Goal: Task Accomplishment & Management: Manage account settings

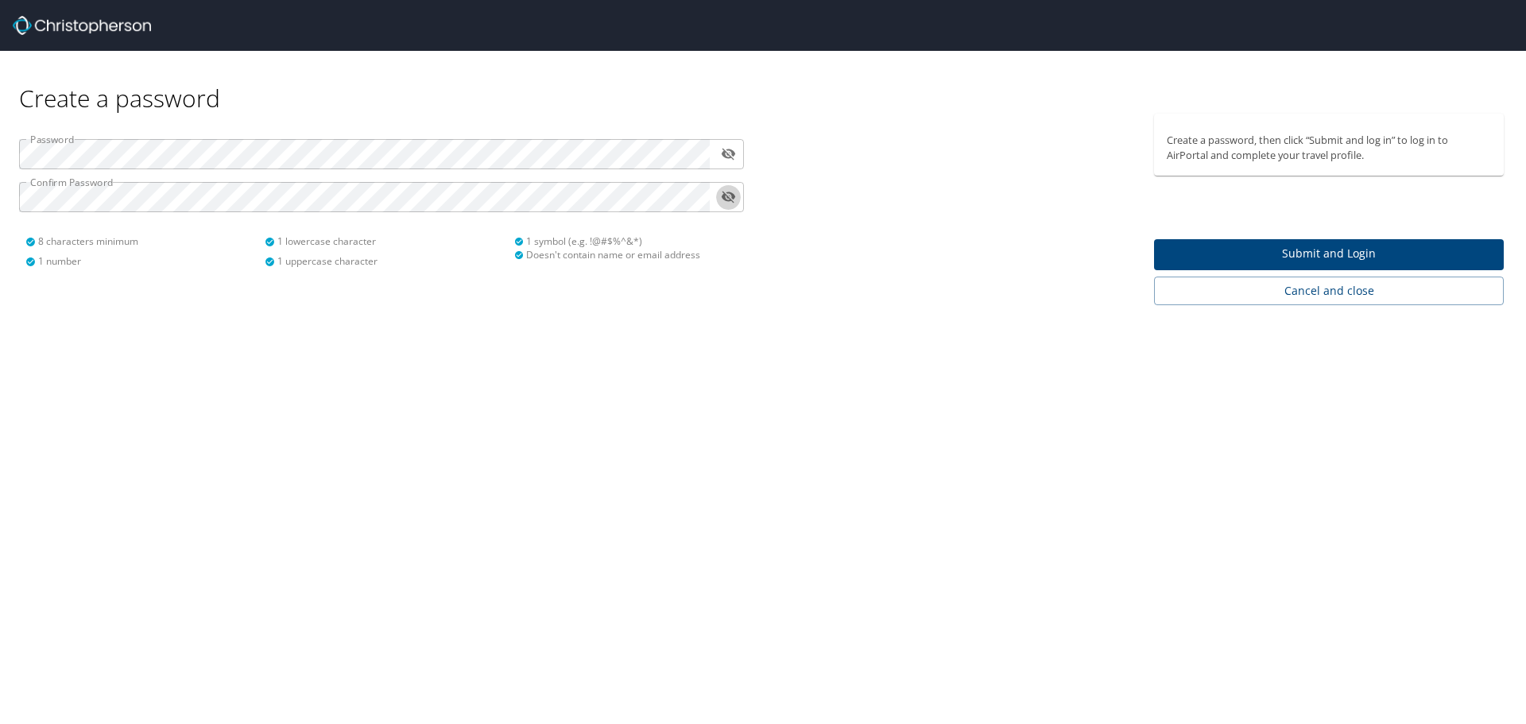
click at [1334, 251] on span "Submit and Login" at bounding box center [1329, 254] width 324 height 20
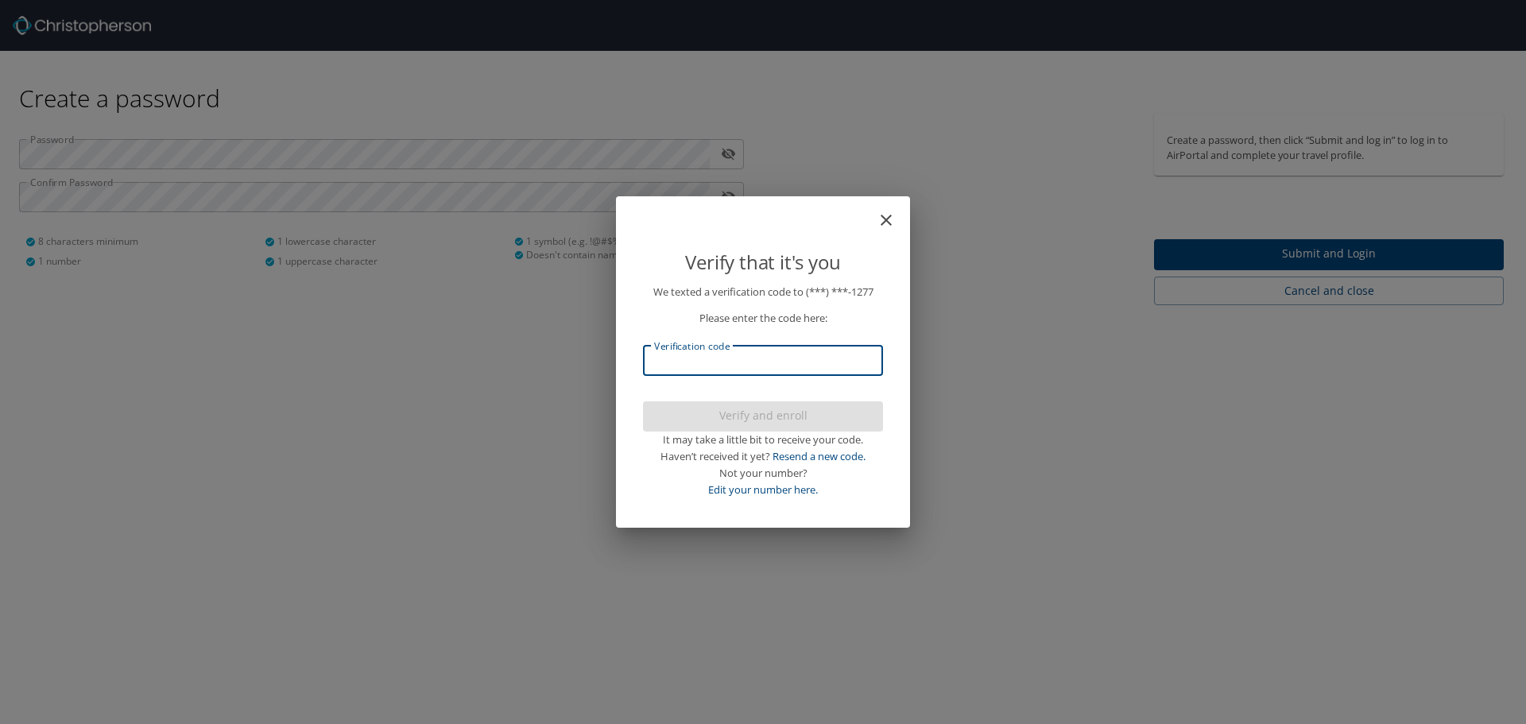
click at [720, 366] on input "Verification code" at bounding box center [763, 361] width 240 height 30
type input "218820"
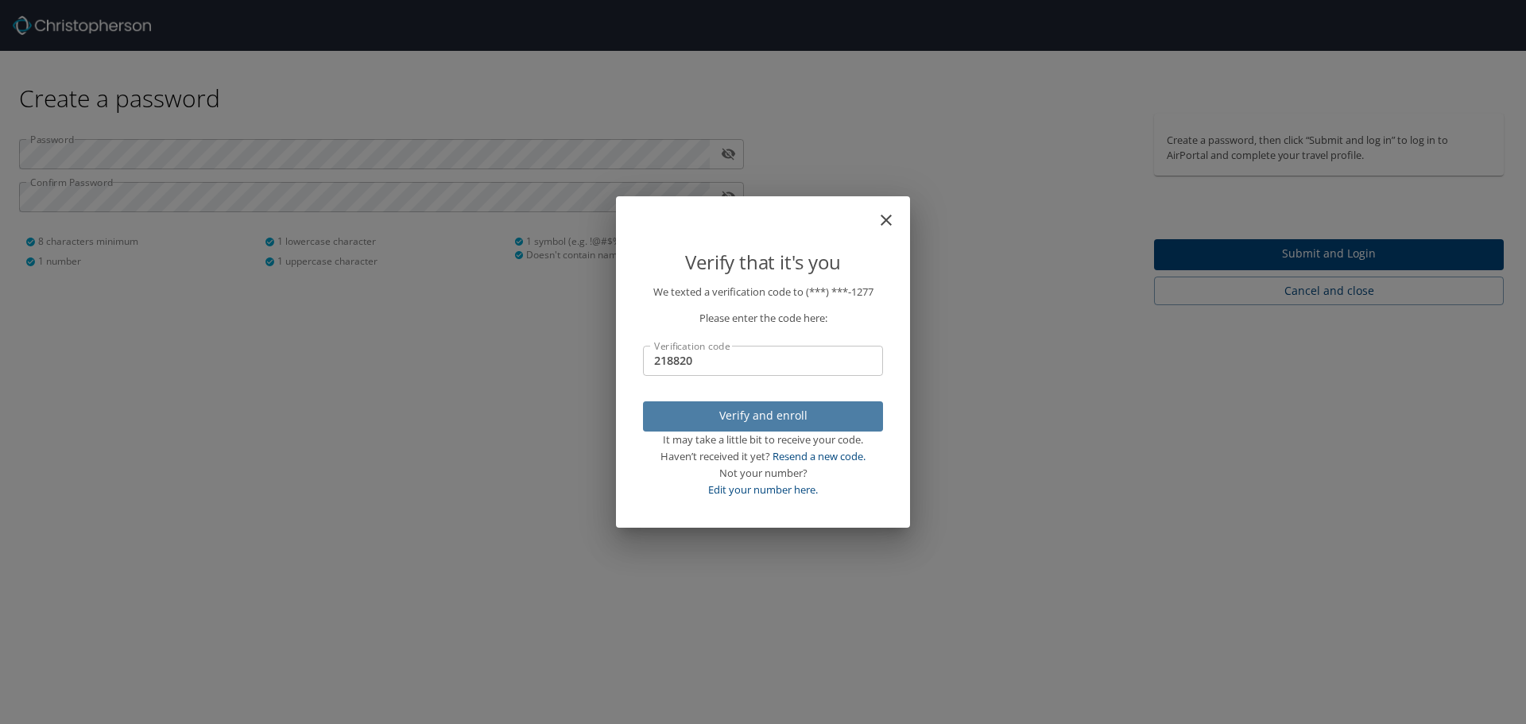
click at [765, 416] on span "Verify and enroll" at bounding box center [763, 416] width 215 height 20
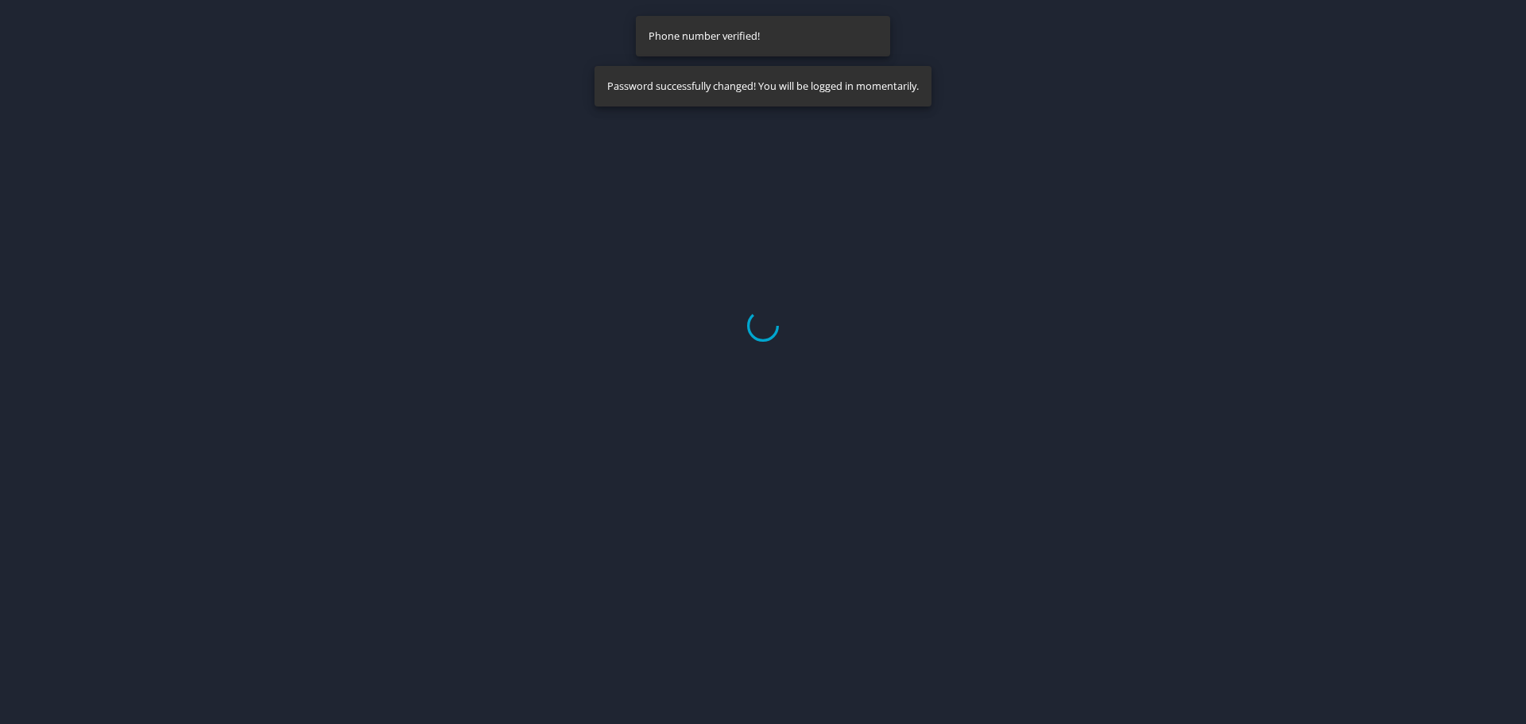
select select "US"
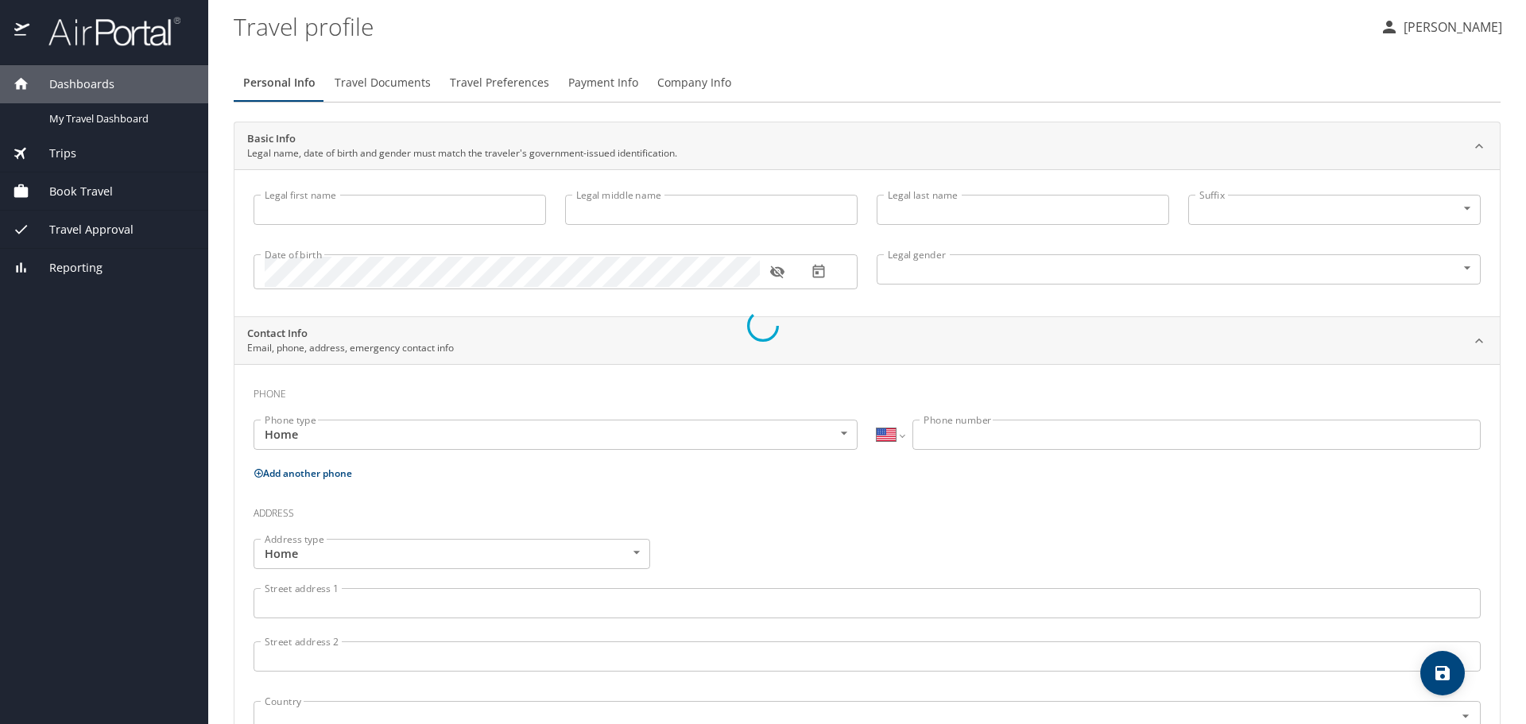
type input "[PERSON_NAME]"
type input "[DEMOGRAPHIC_DATA]"
select select "US"
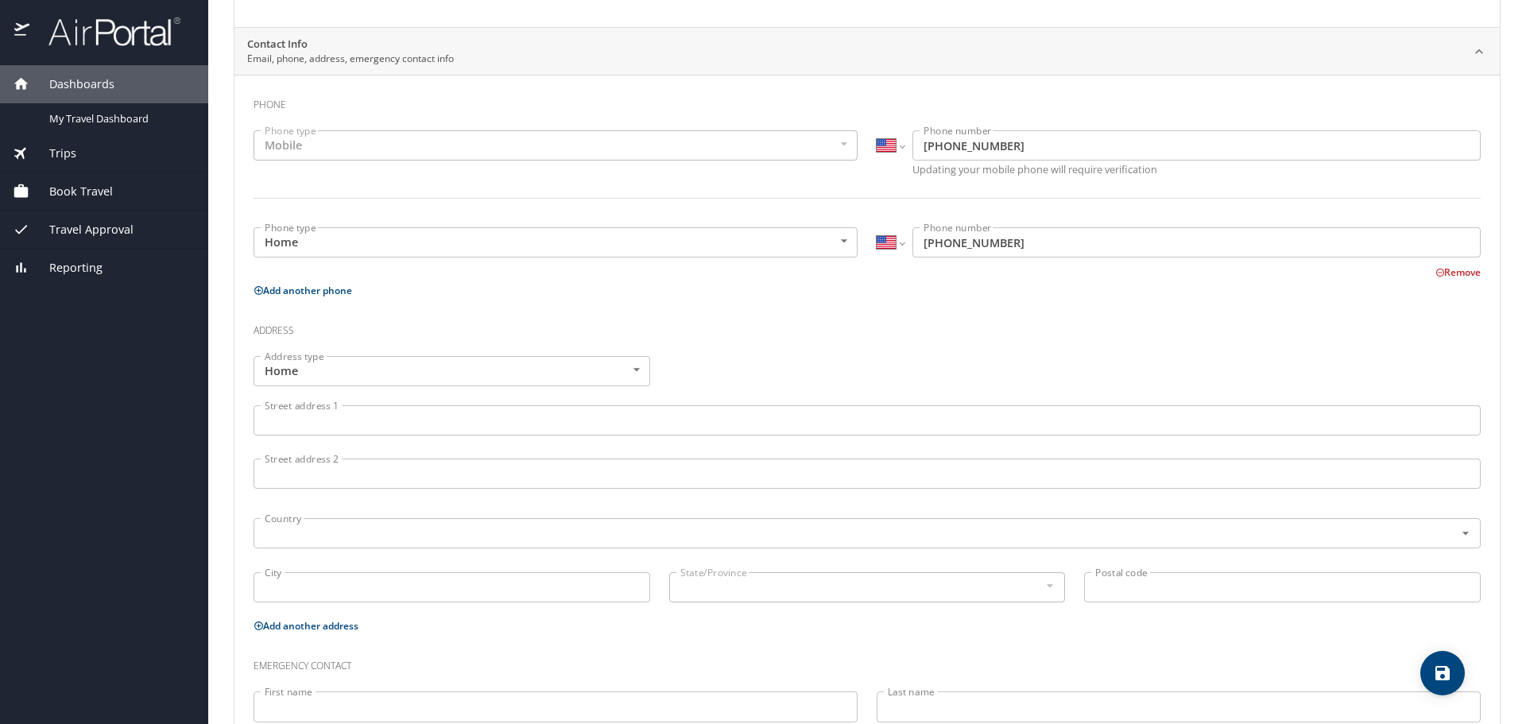
scroll to position [318, 0]
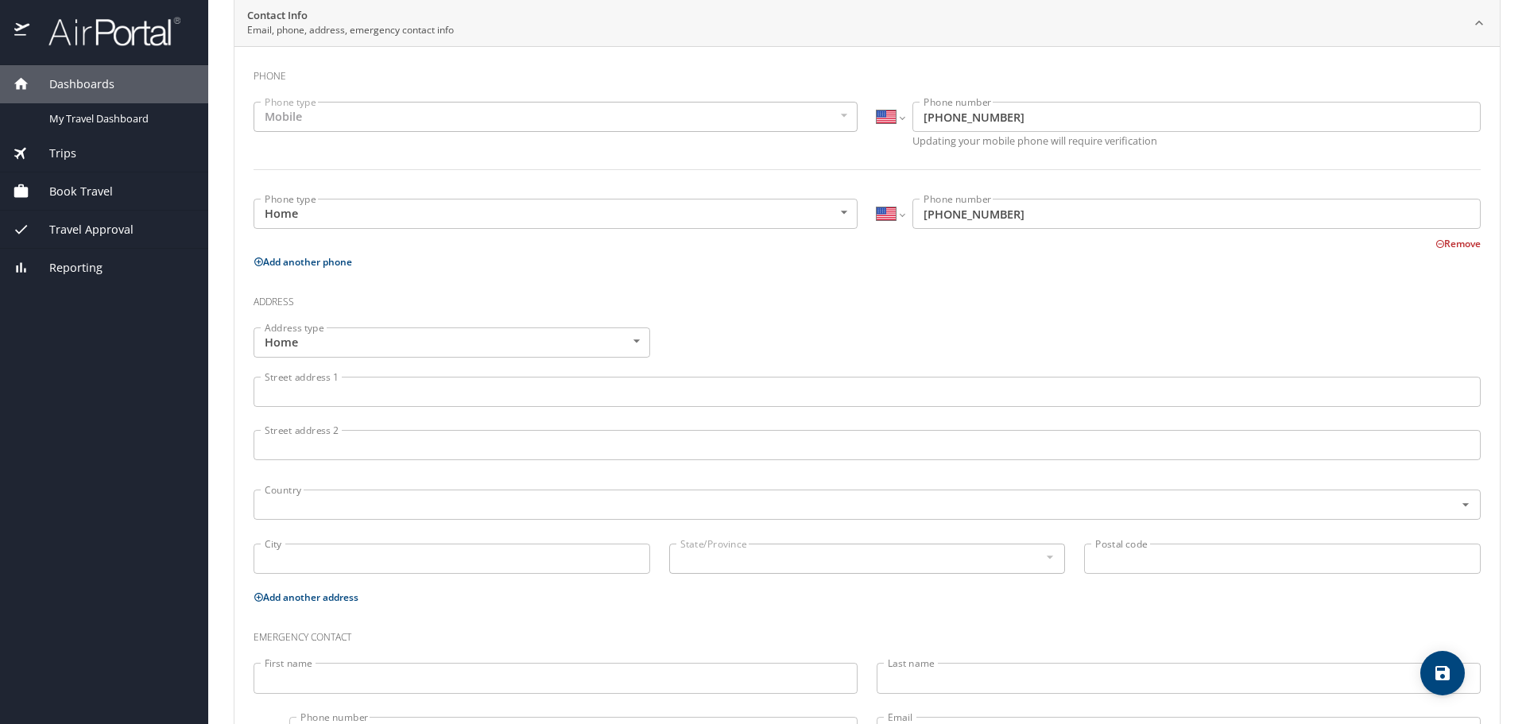
click at [311, 389] on input "Street address 1" at bounding box center [867, 392] width 1227 height 30
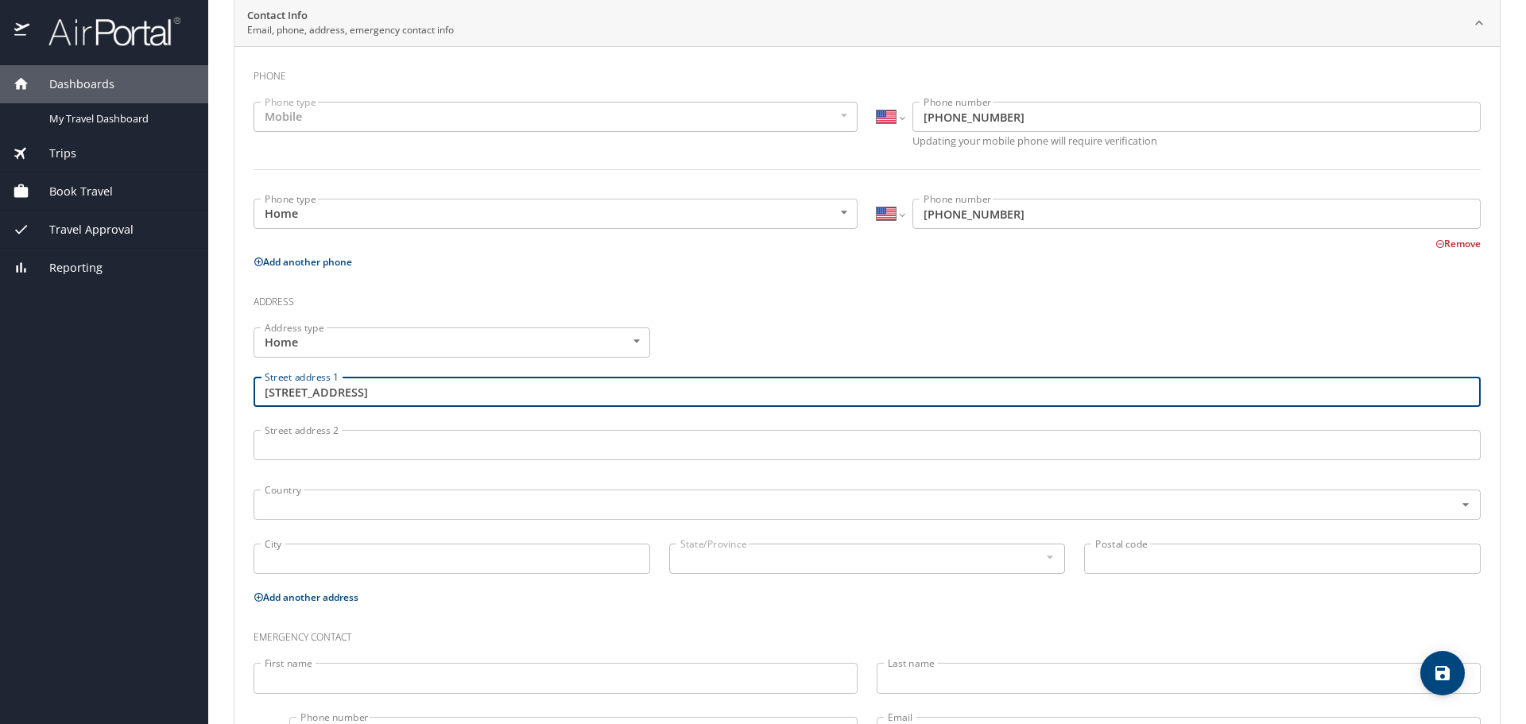
type input "[STREET_ADDRESS]"
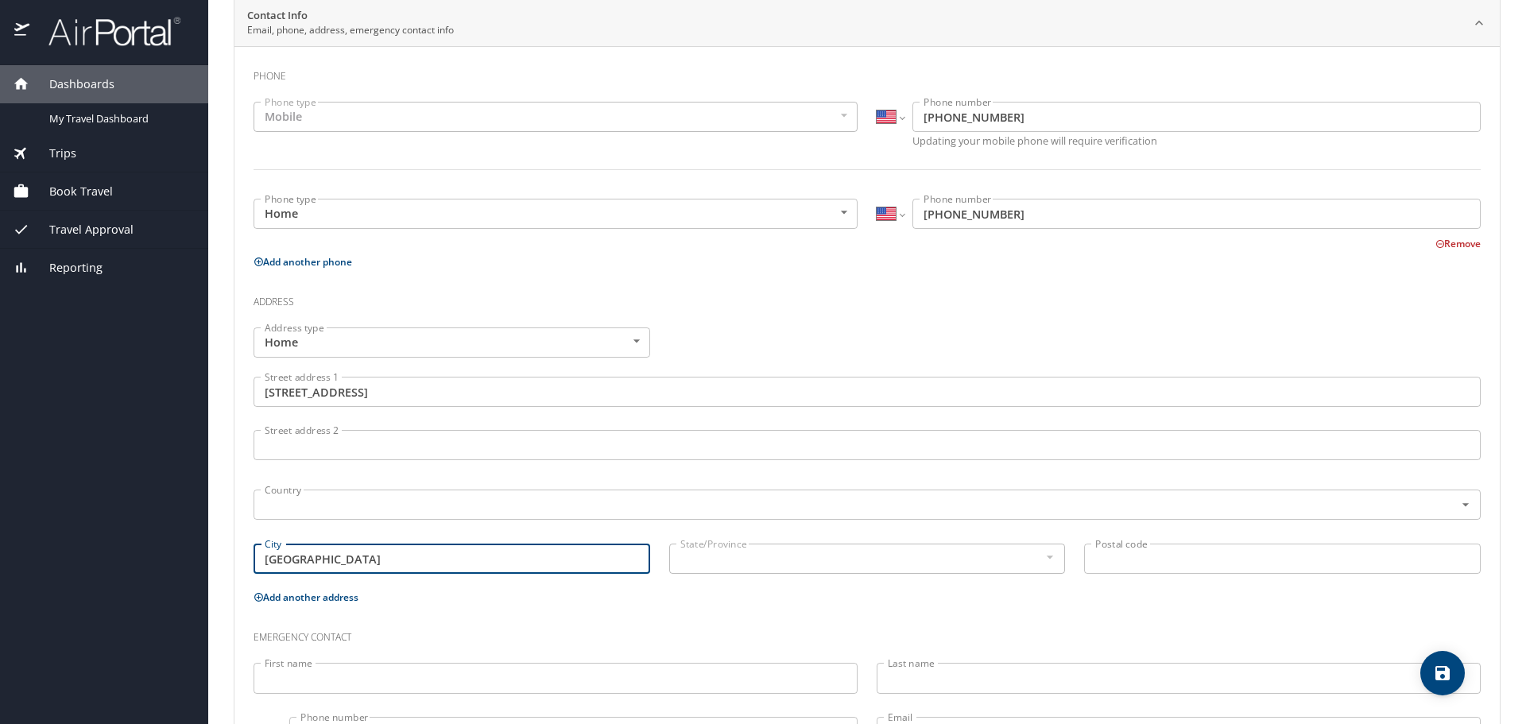
type input "[GEOGRAPHIC_DATA]"
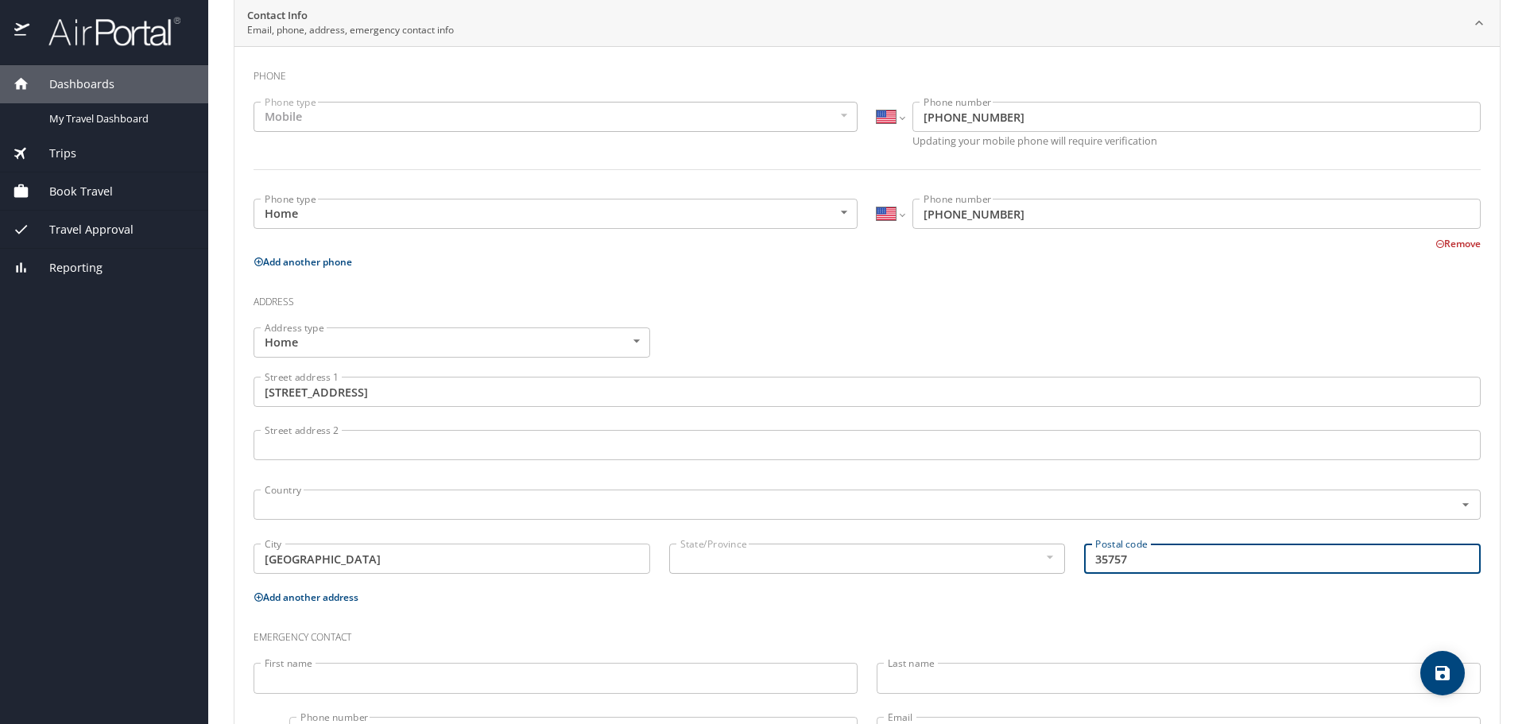
type input "35757"
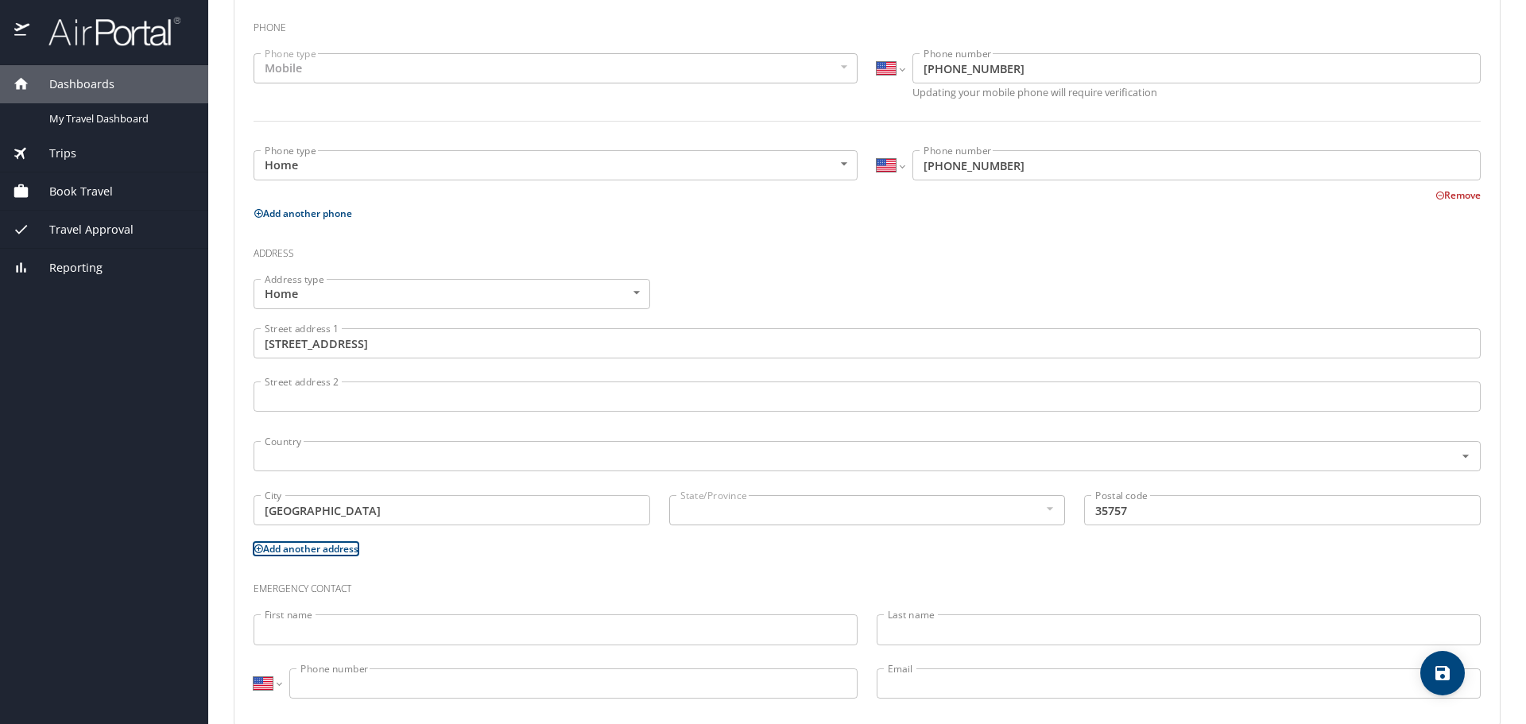
scroll to position [393, 0]
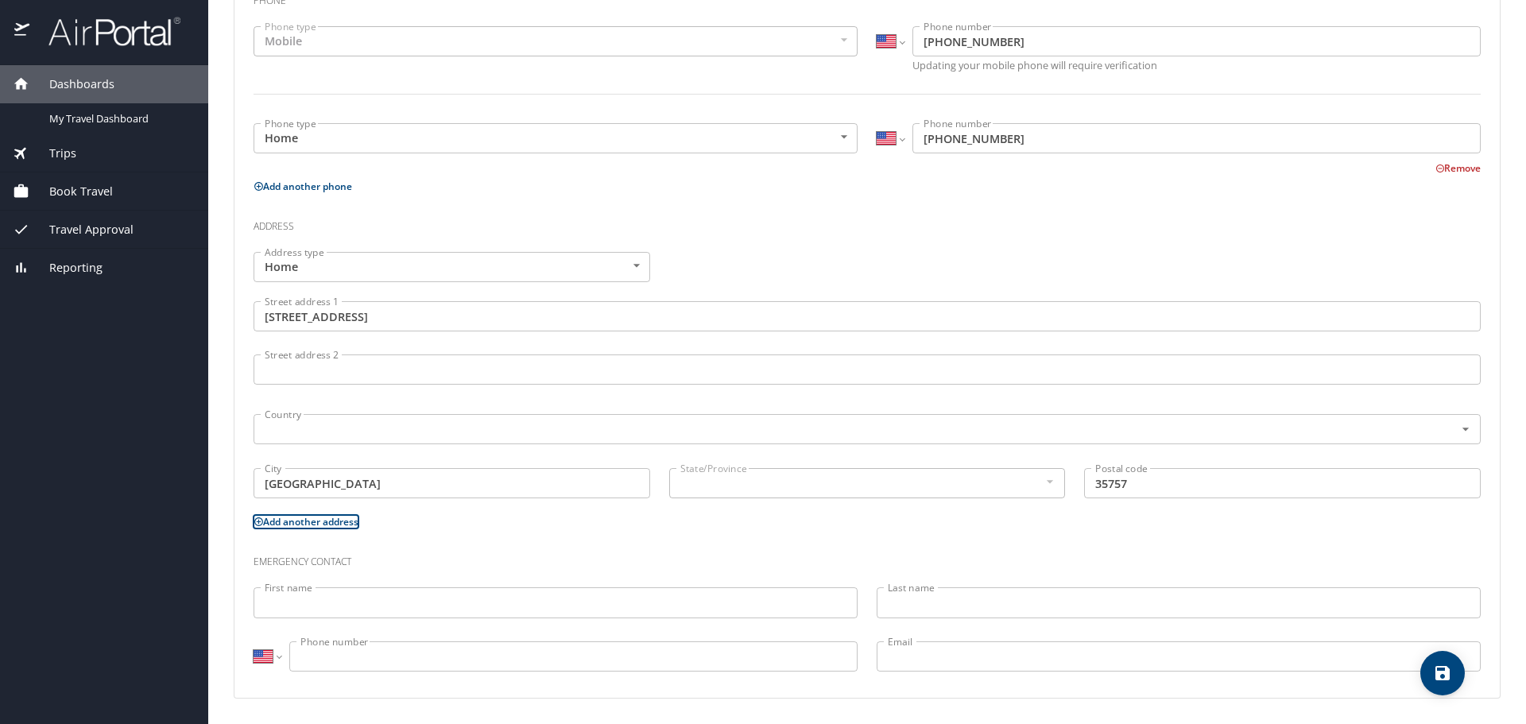
click at [299, 606] on input "First name" at bounding box center [556, 602] width 604 height 30
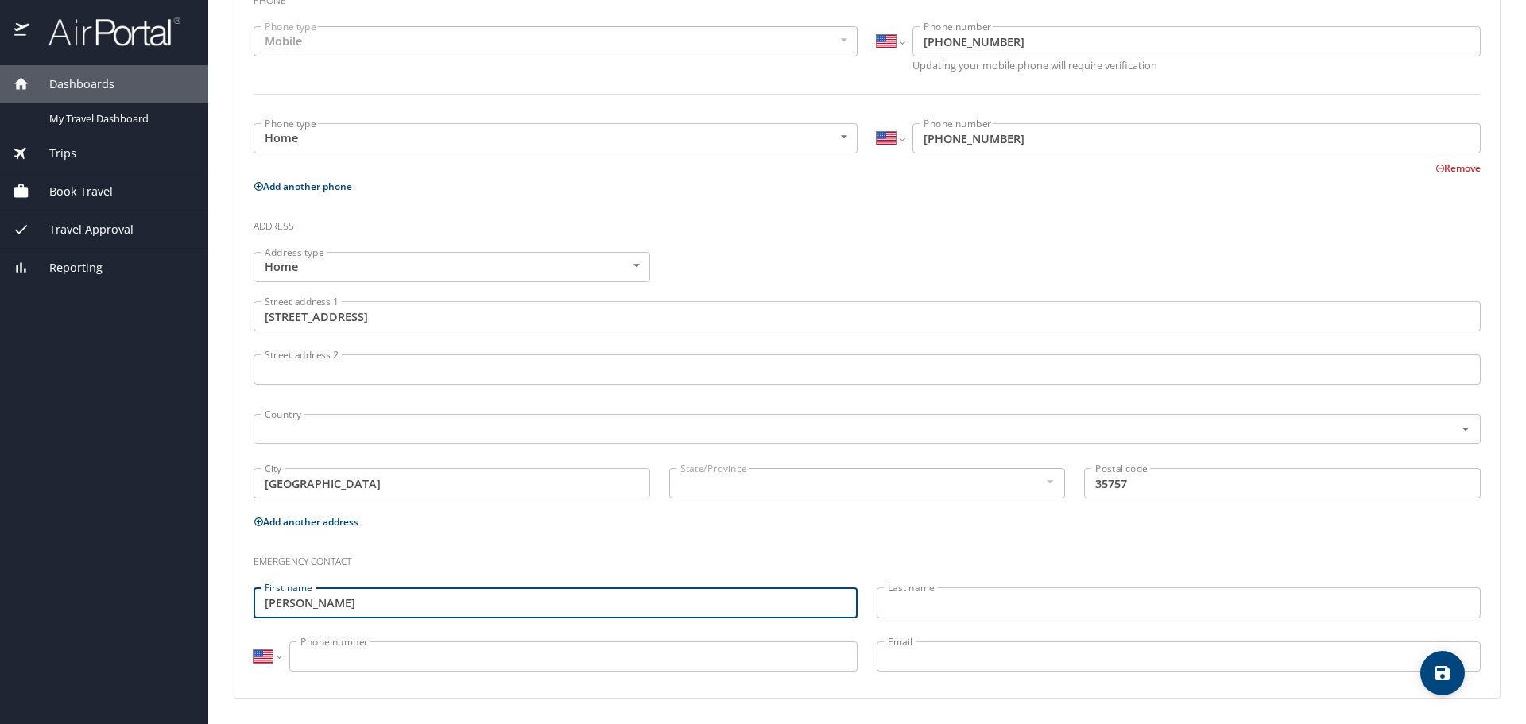
type input "[PERSON_NAME]"
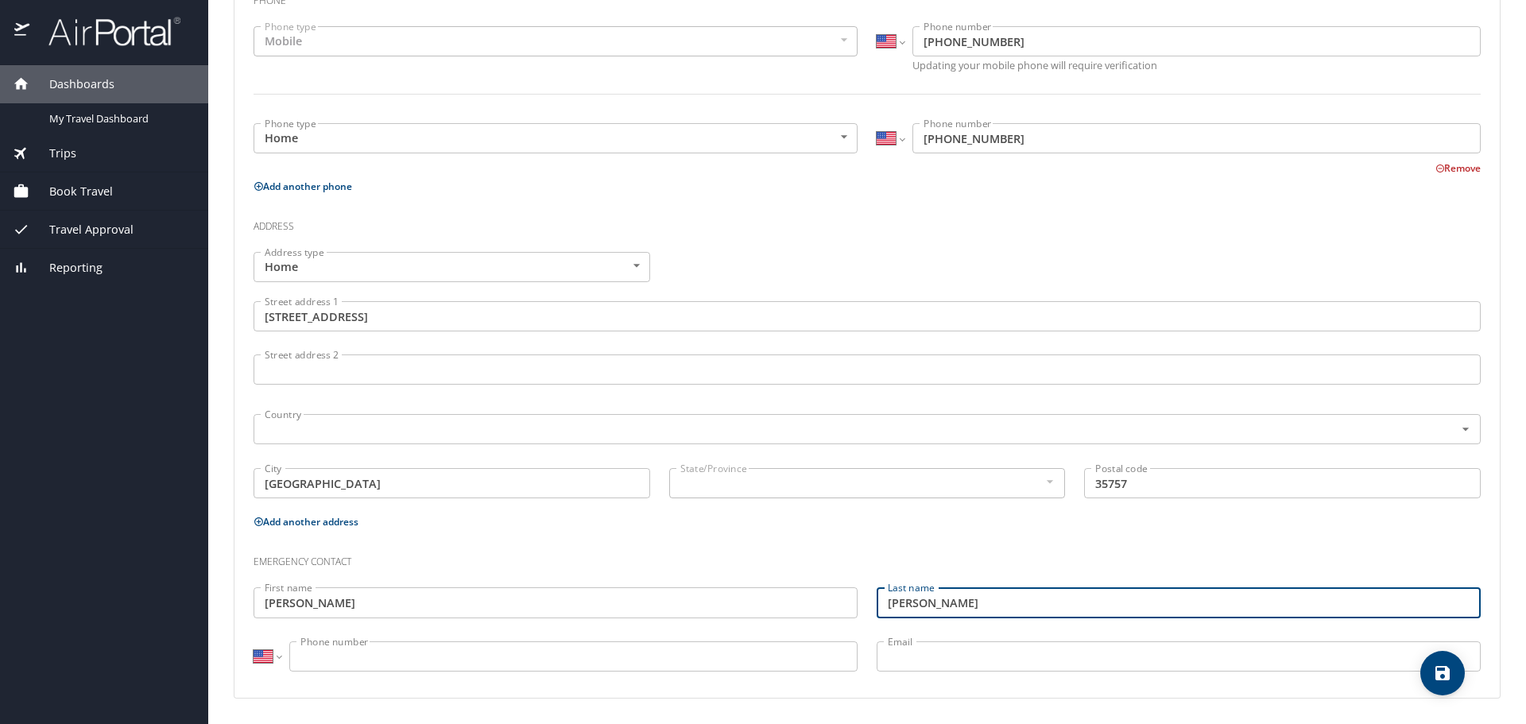
type input "[PERSON_NAME]"
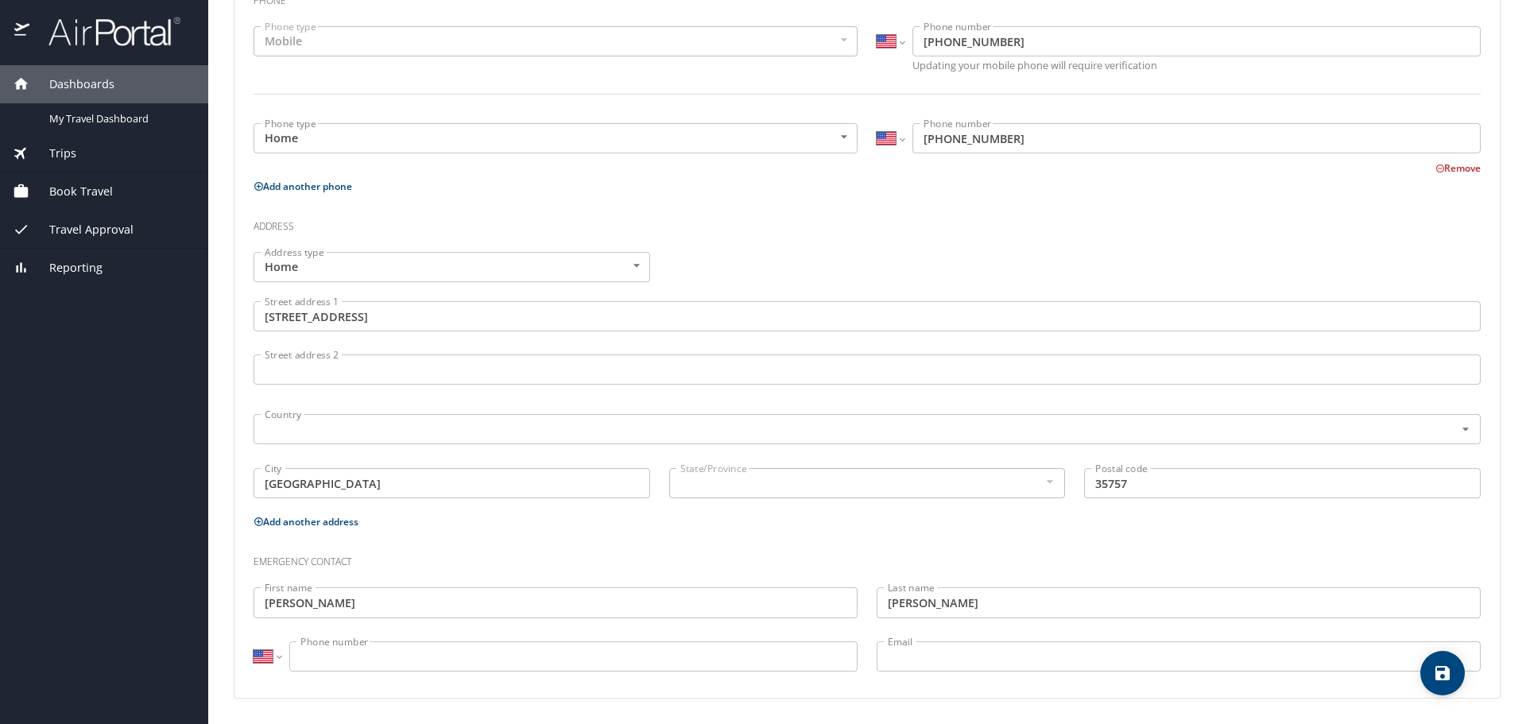
click at [319, 660] on input "Phone number" at bounding box center [573, 656] width 568 height 30
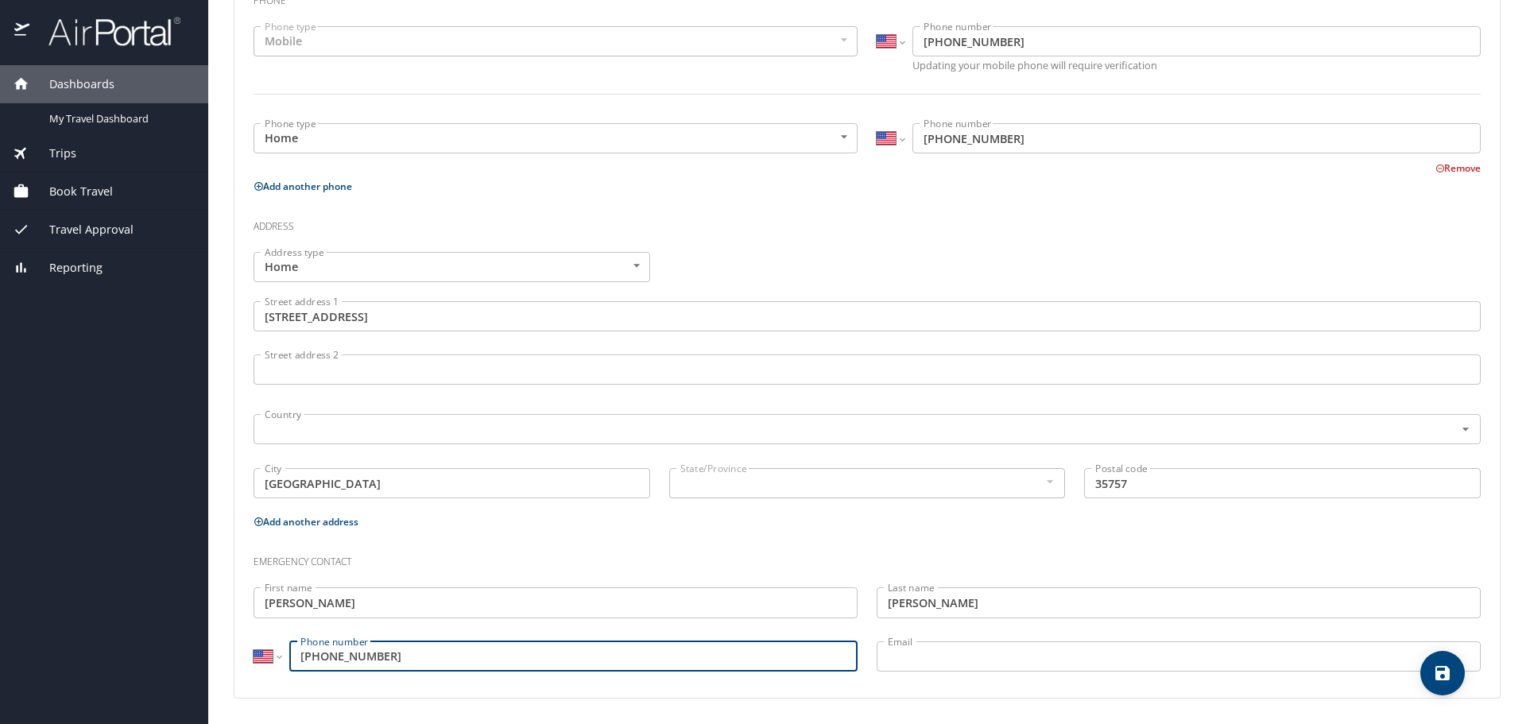
type input "[PHONE_NUMBER]"
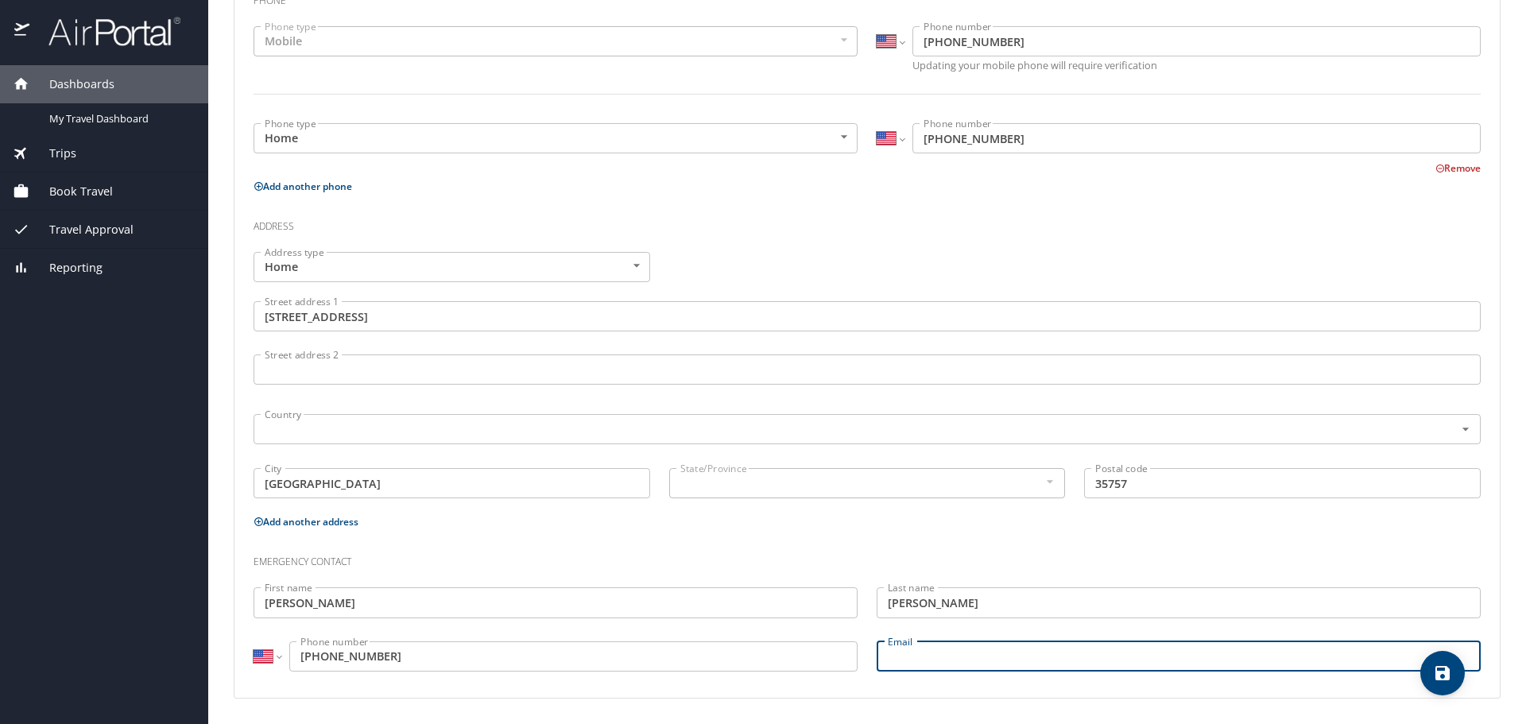
click at [1091, 654] on input "Email" at bounding box center [1179, 656] width 604 height 30
type input "[EMAIL_ADDRESS][DOMAIN_NAME]"
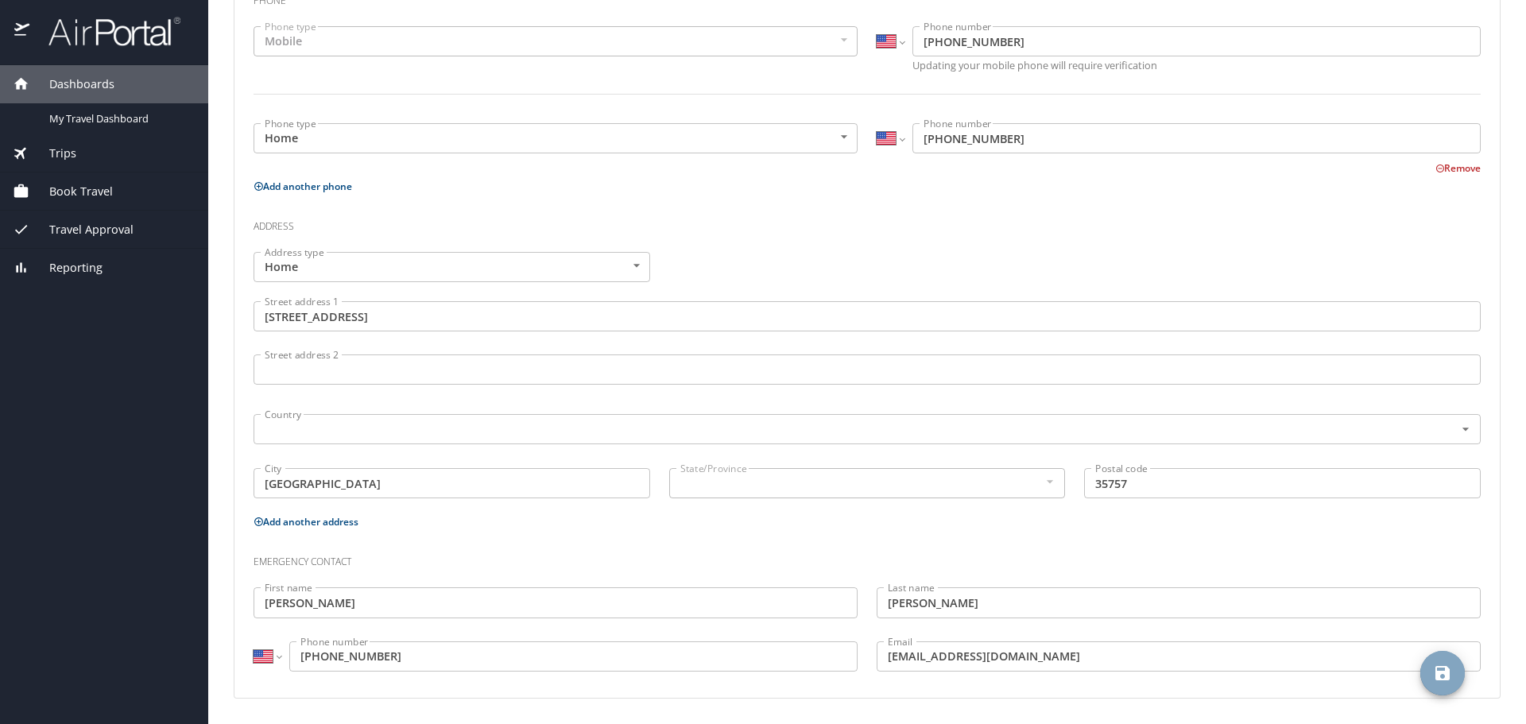
click at [1442, 675] on icon "save" at bounding box center [1442, 673] width 19 height 19
select select "US"
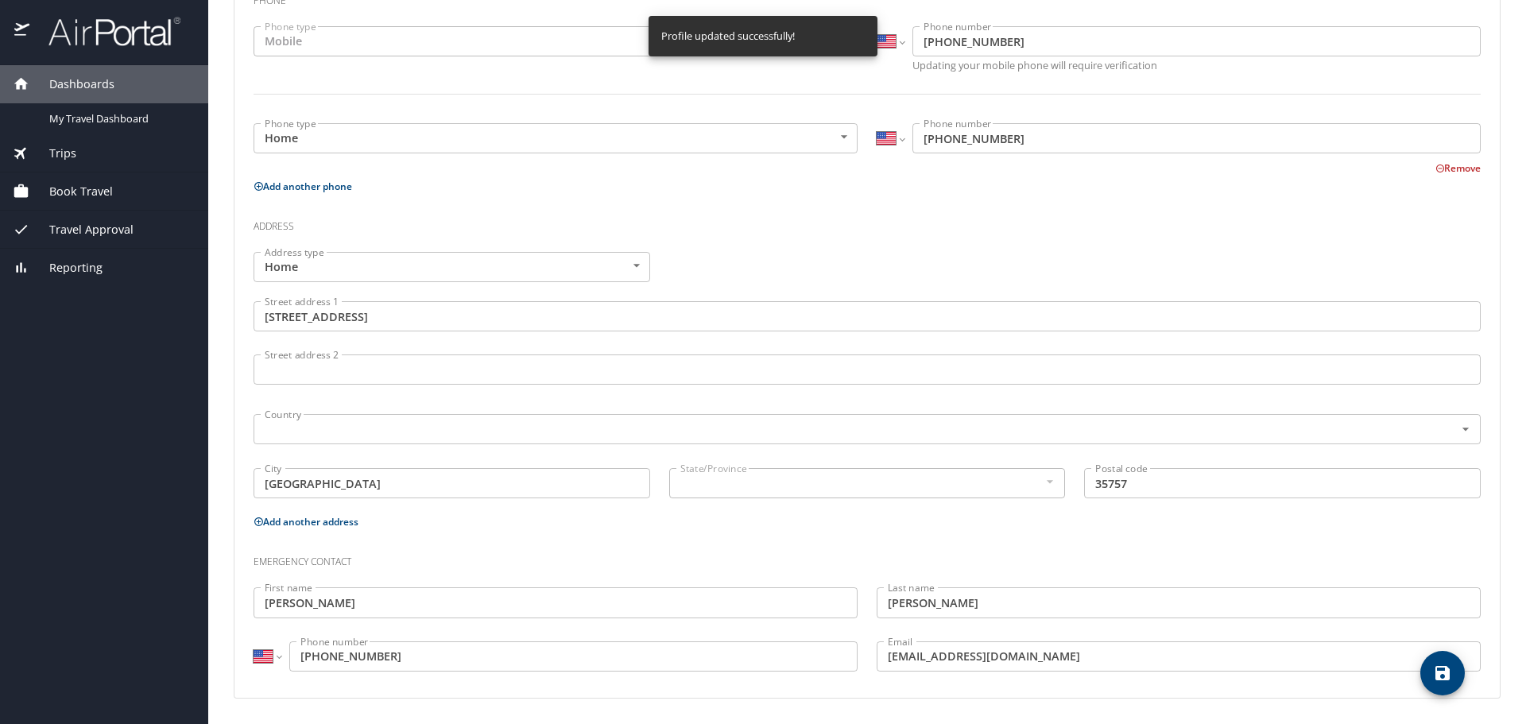
select select "US"
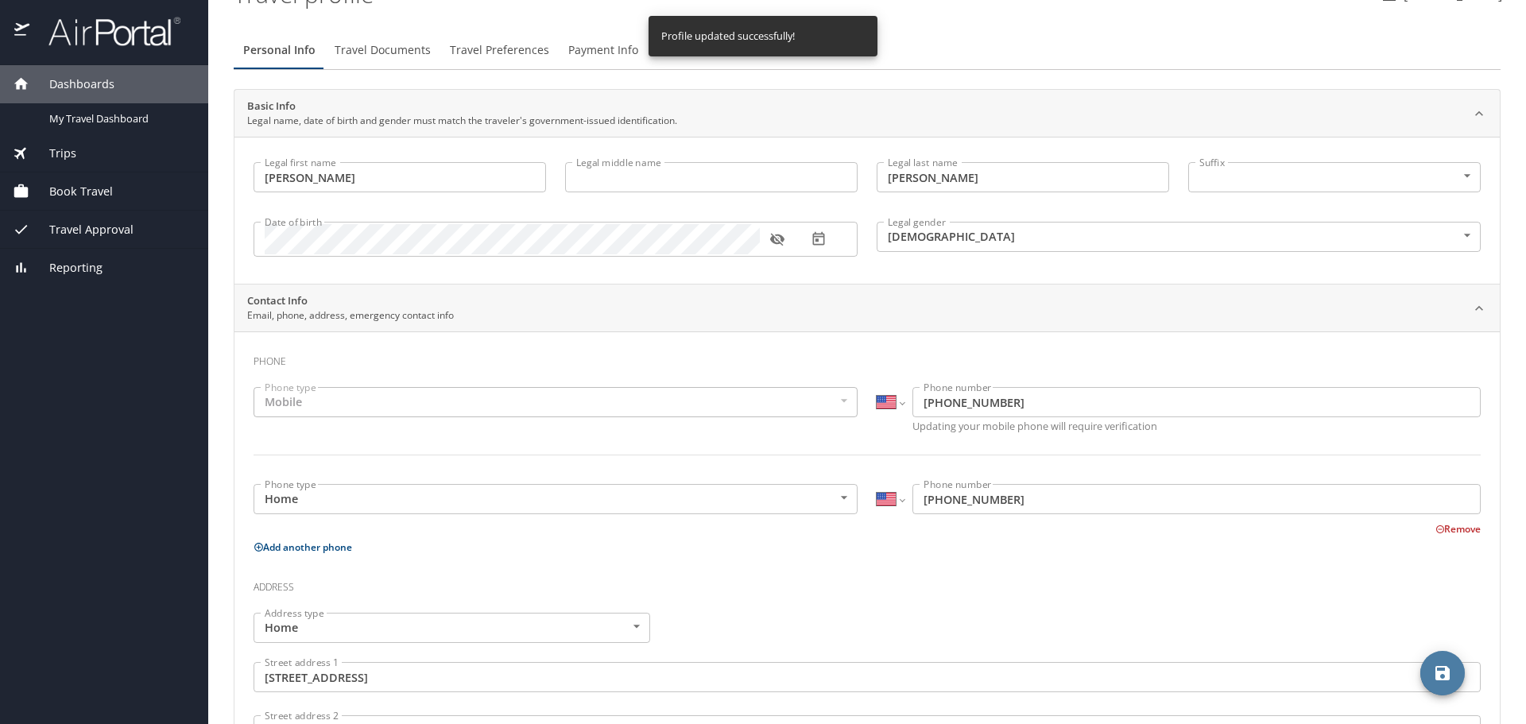
scroll to position [0, 0]
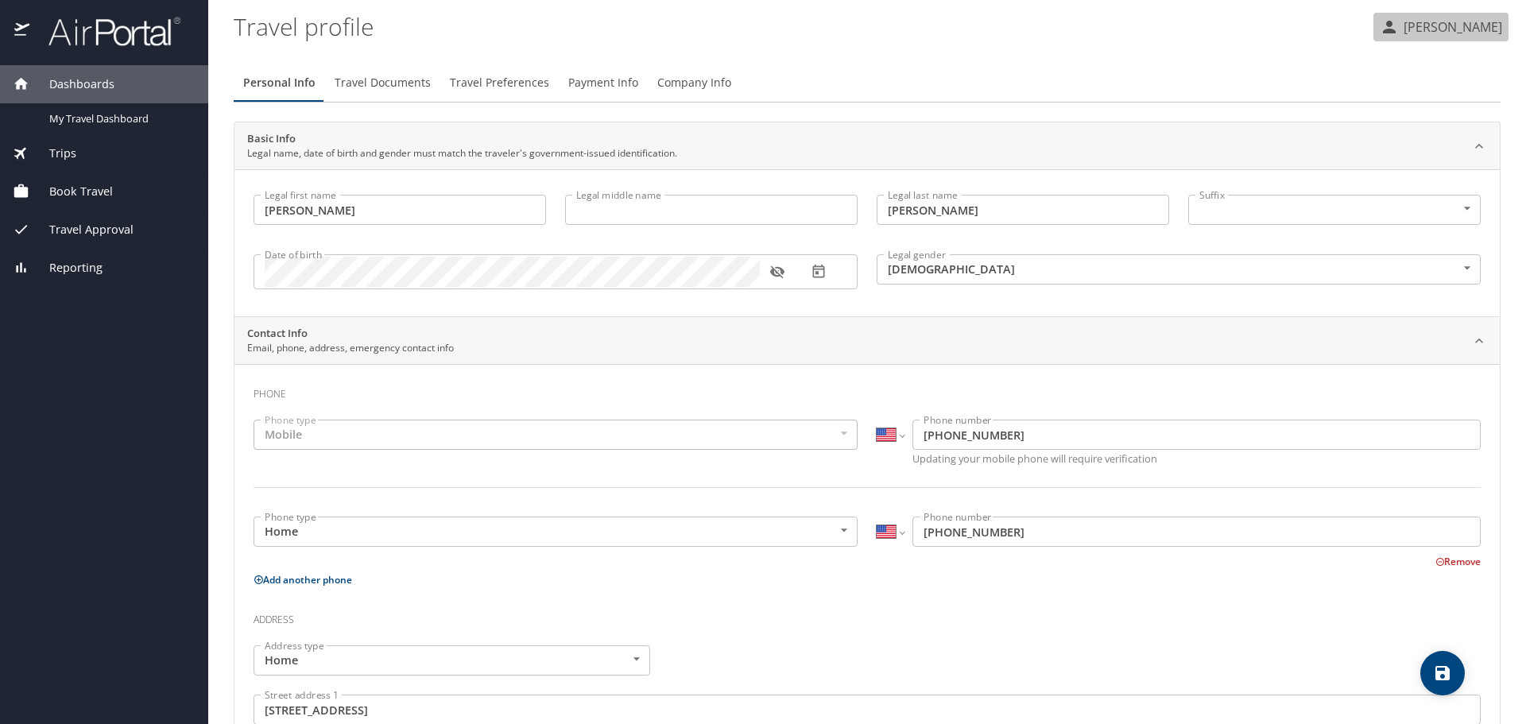
click at [1400, 27] on p "[PERSON_NAME]" at bounding box center [1450, 26] width 103 height 19
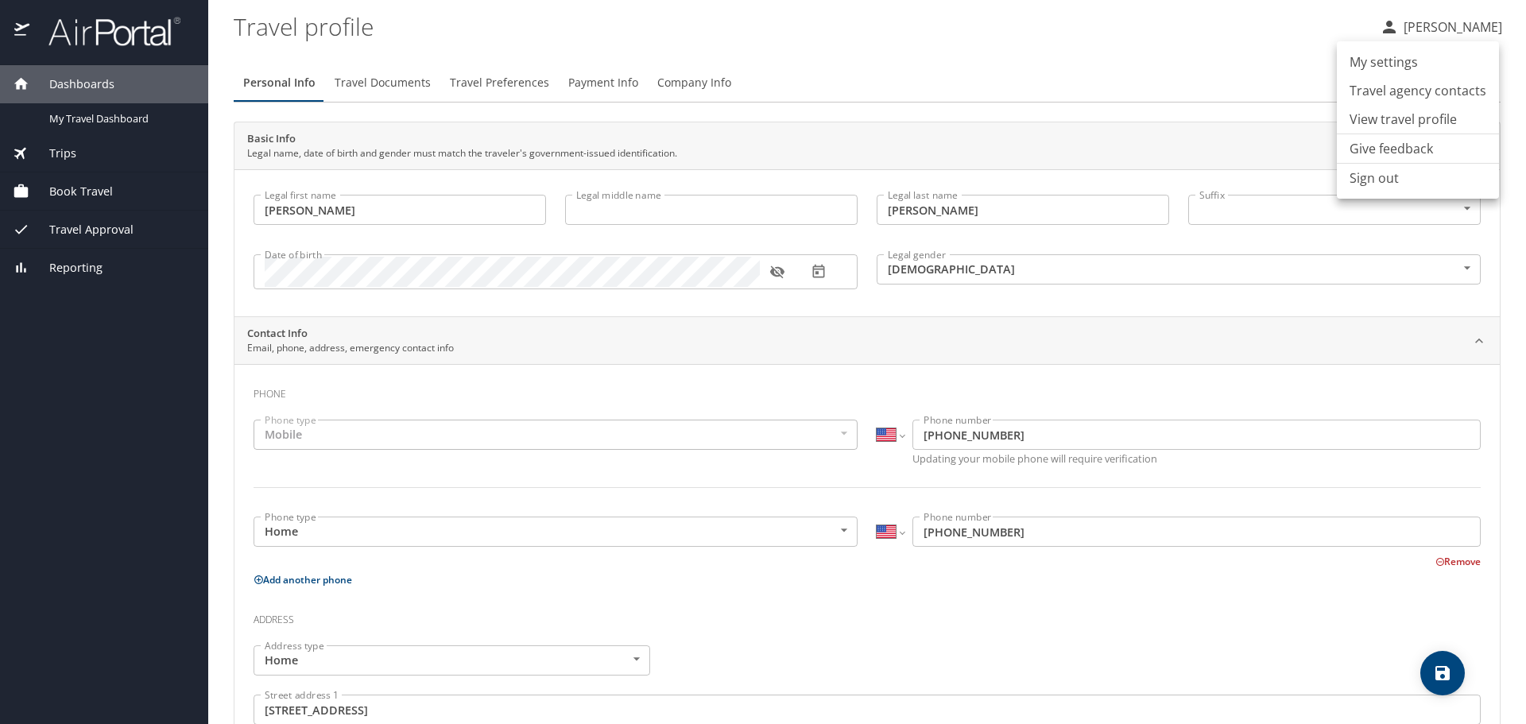
click at [1385, 177] on li "Sign out" at bounding box center [1418, 178] width 162 height 29
